Goal: Information Seeking & Learning: Find specific page/section

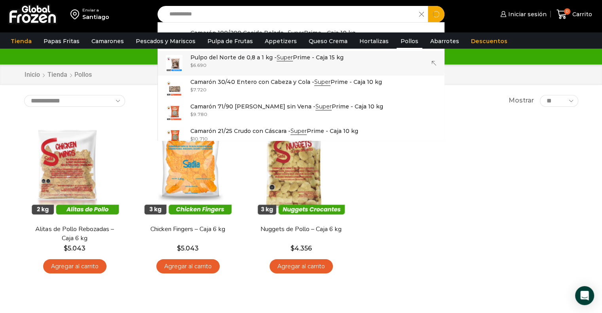
click at [286, 57] on strong "Super" at bounding box center [285, 58] width 16 height 8
type input "**********"
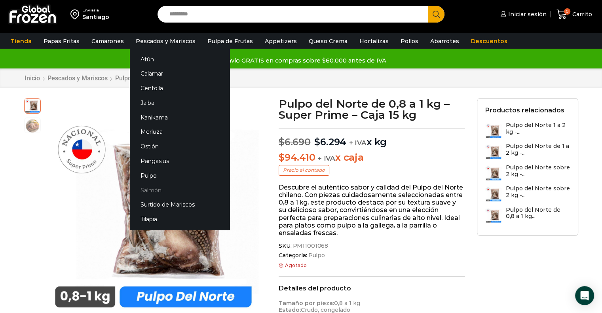
click at [146, 194] on link "Salmón" at bounding box center [180, 190] width 100 height 15
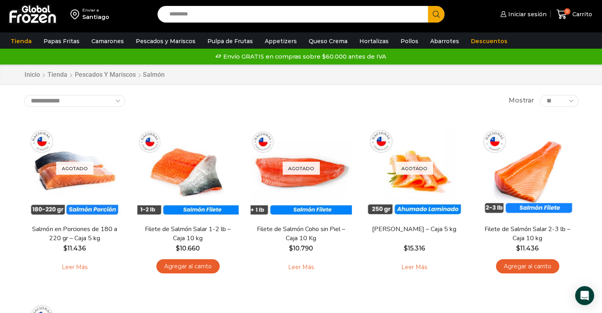
click at [309, 11] on input "Search input" at bounding box center [294, 14] width 259 height 17
